Goal: Find contact information: Find contact information

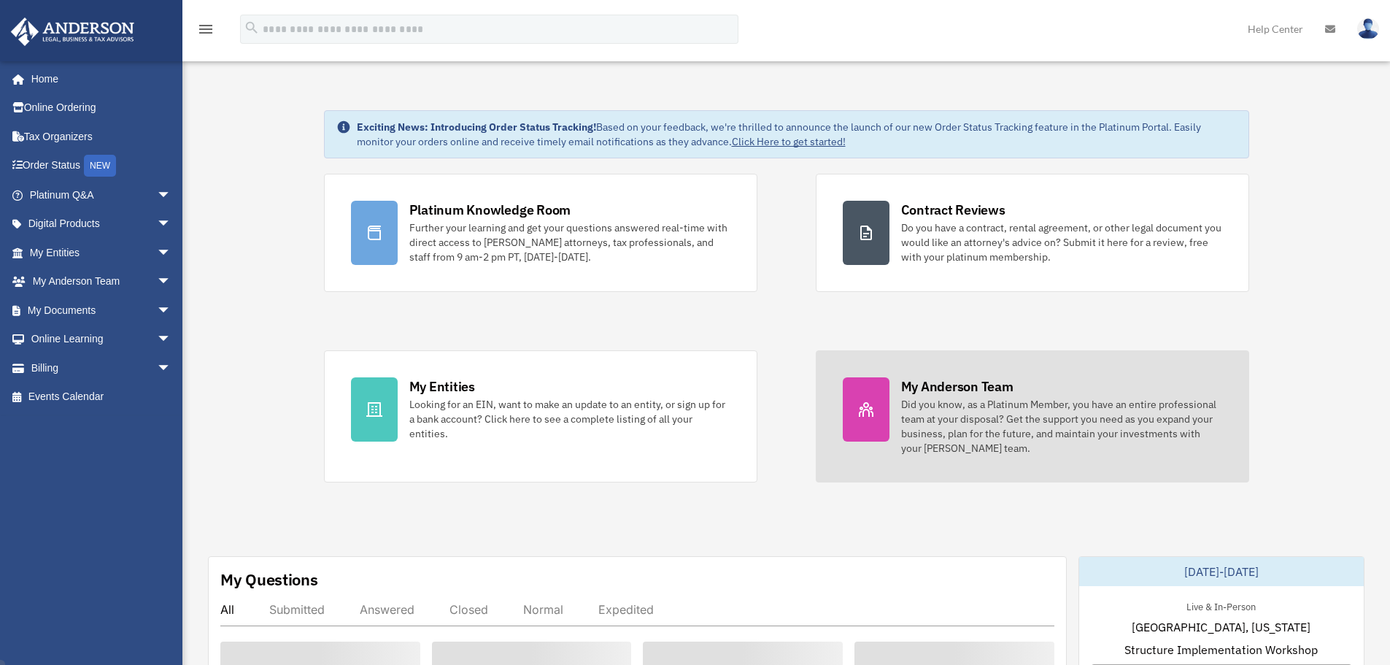
drag, startPoint x: 0, startPoint y: 0, endPoint x: 863, endPoint y: 447, distance: 971.9
click at [863, 447] on link "My [PERSON_NAME] Team Did you know, as a Platinum Member, you have an entire pr…" at bounding box center [1032, 416] width 433 height 132
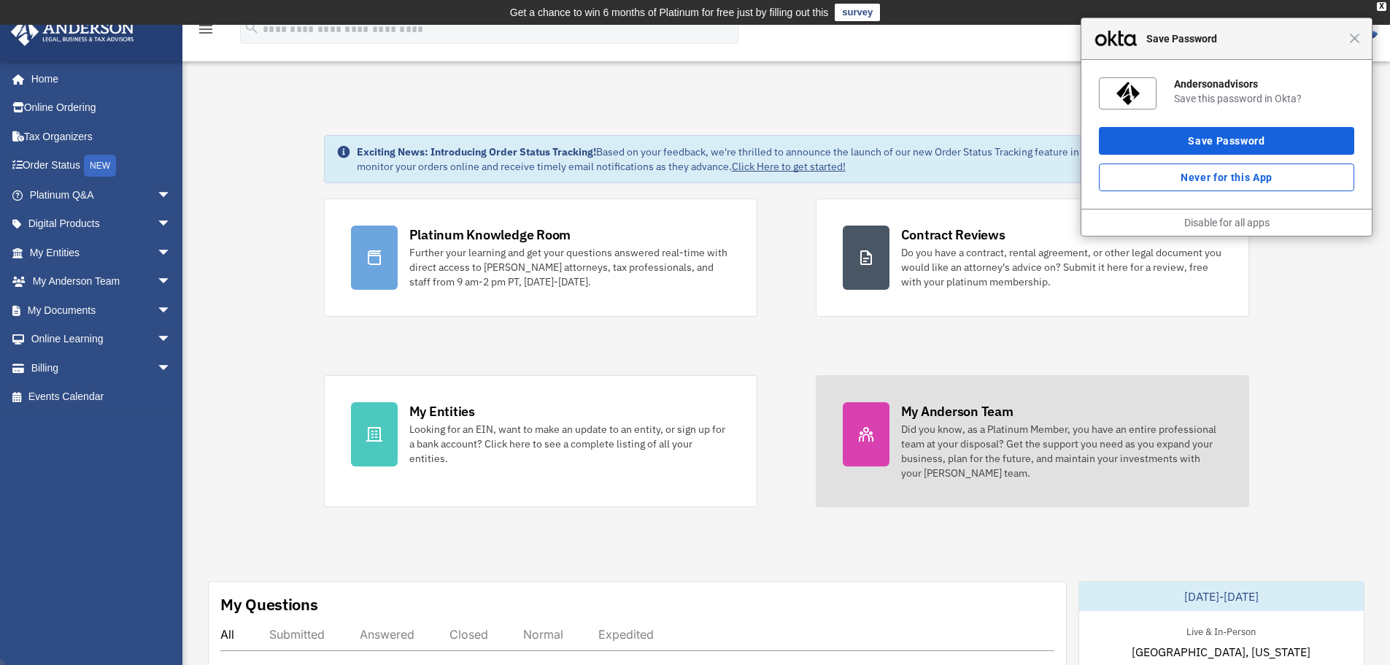
click at [975, 446] on div "Did you know, as a Platinum Member, you have an entire professional team at you…" at bounding box center [1061, 451] width 321 height 58
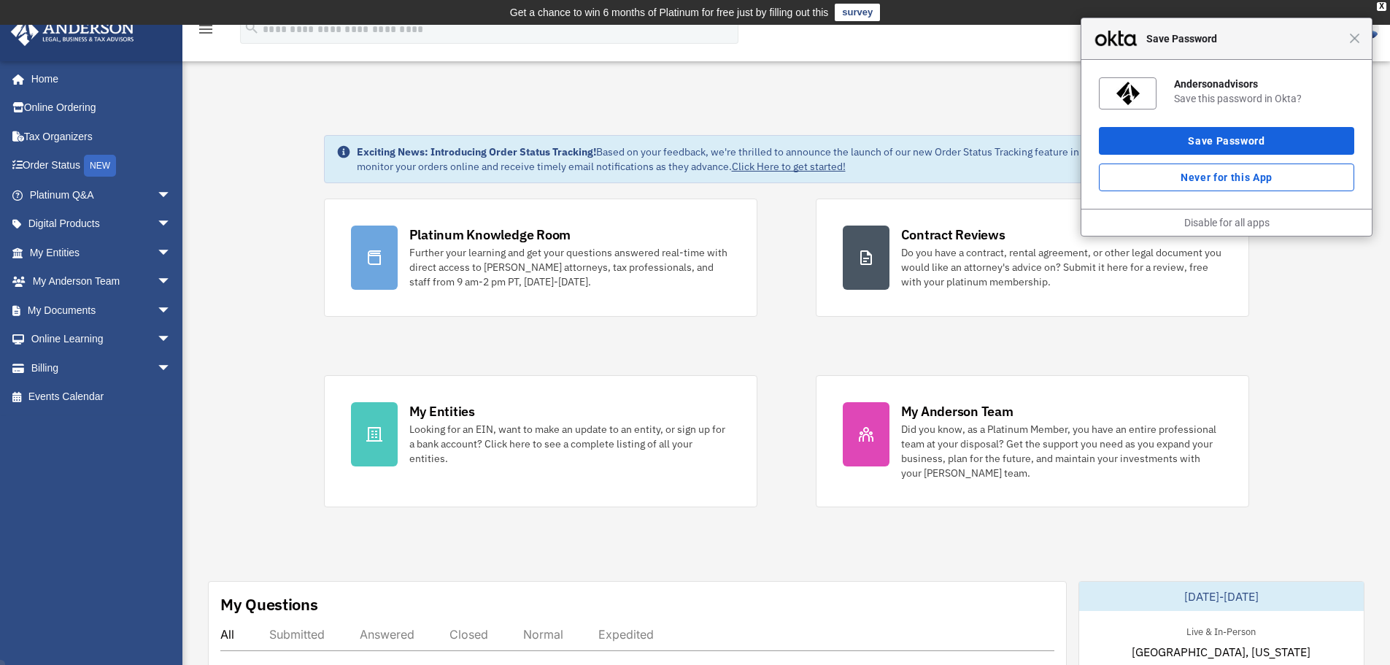
click at [1358, 47] on div "Close Save Password" at bounding box center [1226, 39] width 290 height 42
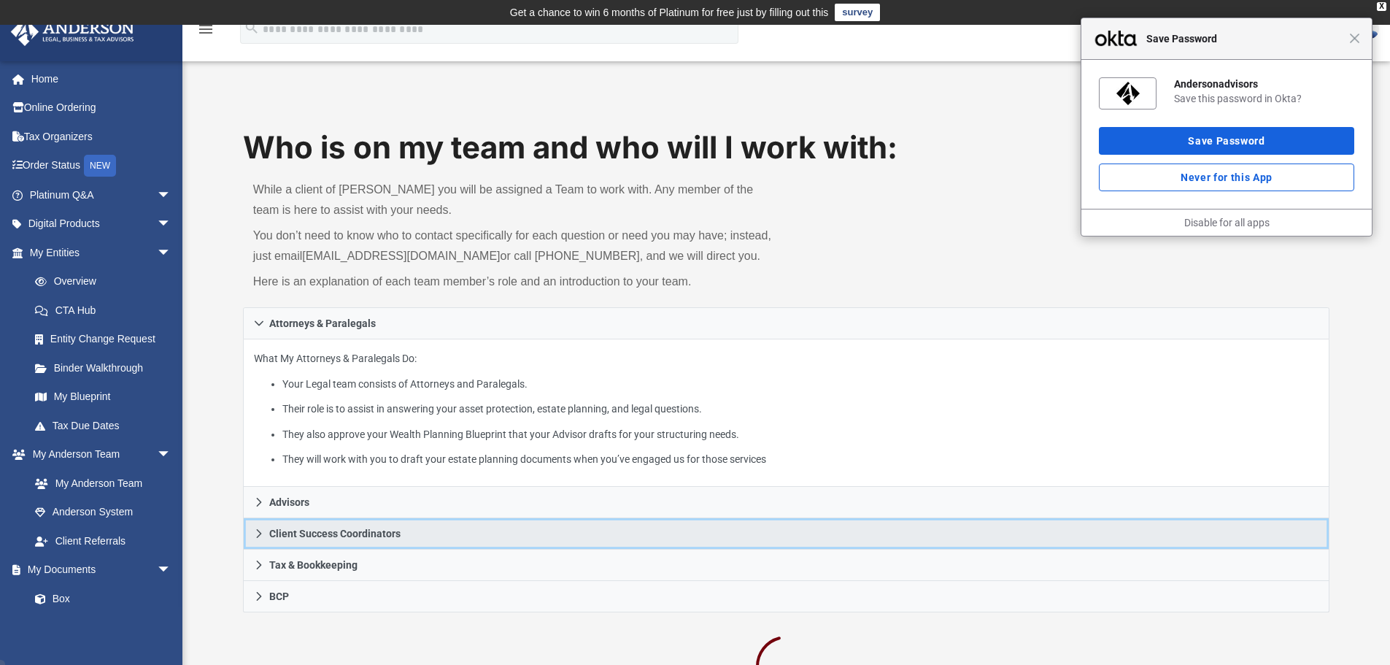
click at [305, 541] on link "Client Success Coordinators" at bounding box center [786, 533] width 1087 height 31
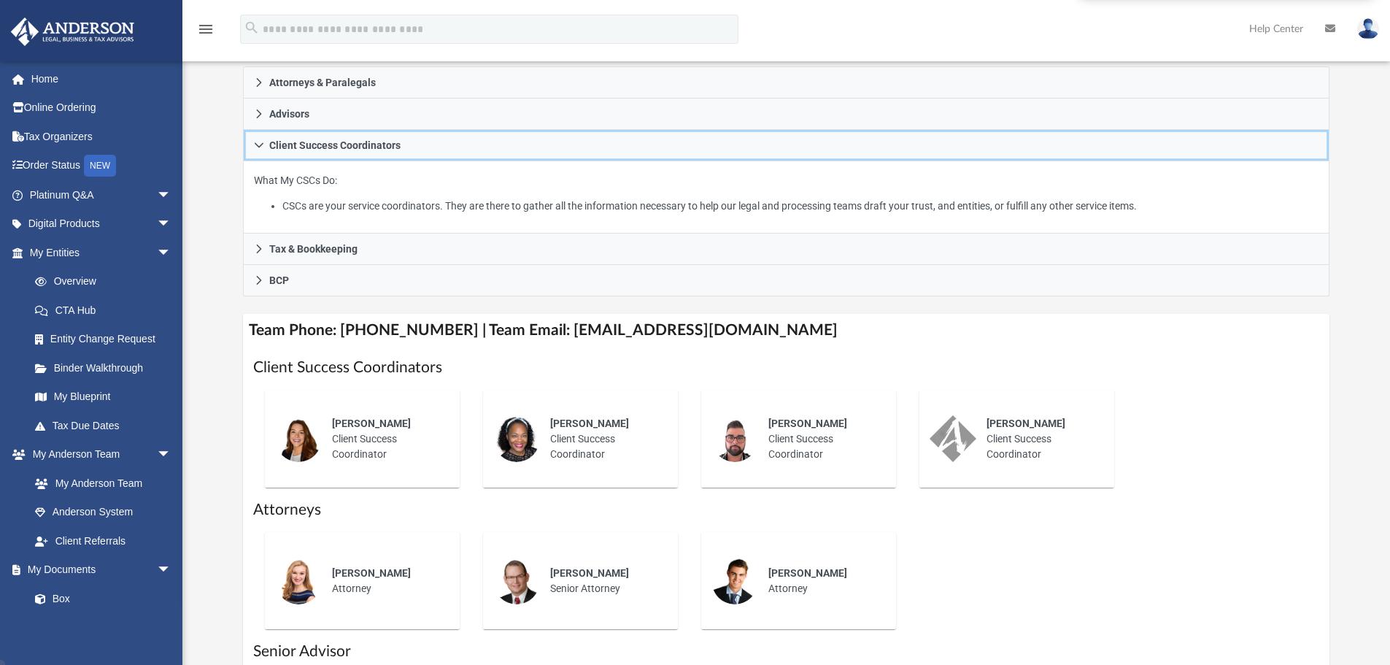
scroll to position [365, 0]
